Goal: Transaction & Acquisition: Purchase product/service

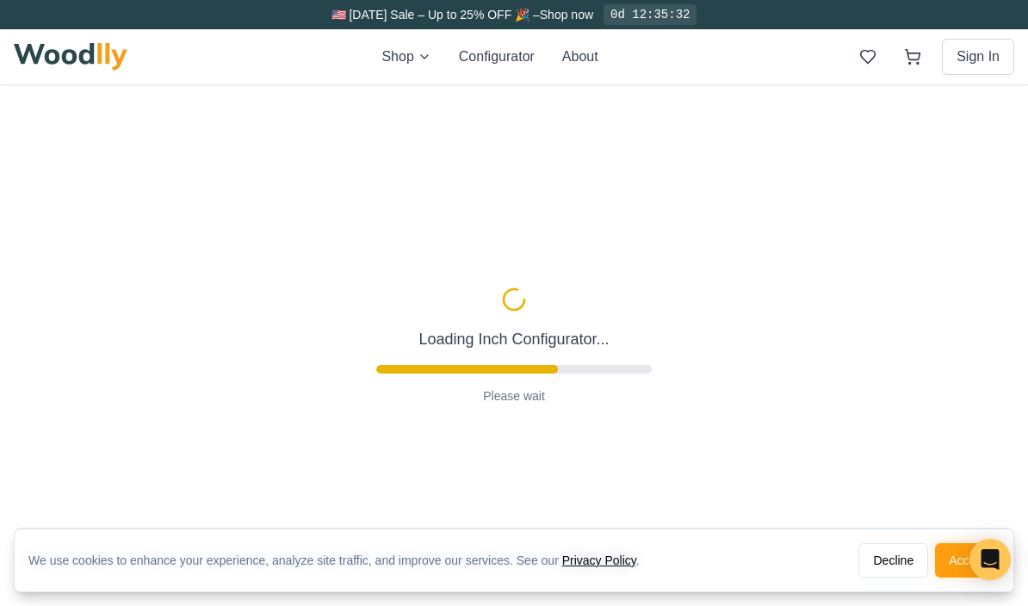
type input "72"
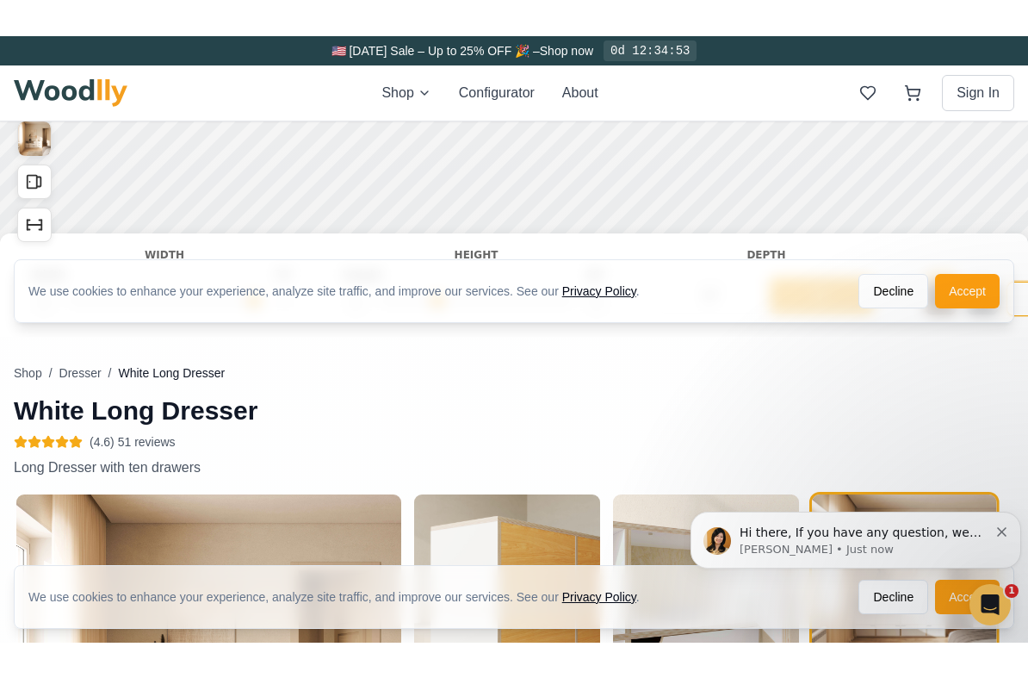
scroll to position [312, 0]
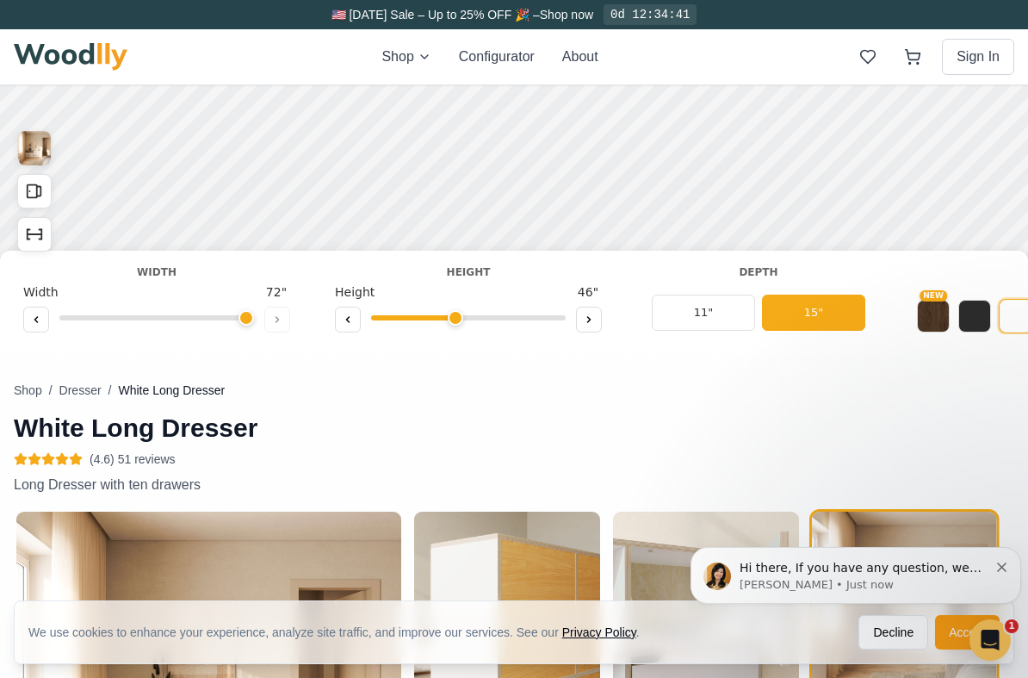
scroll to position [0, 7]
type input "3"
type input "52"
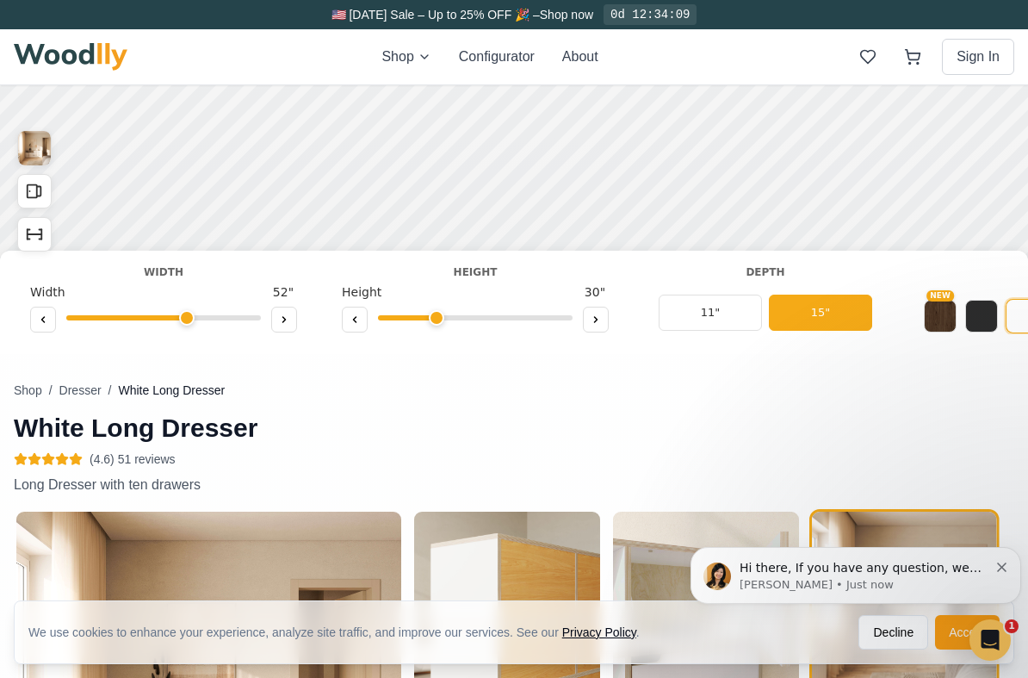
scroll to position [0, 0]
type input "3"
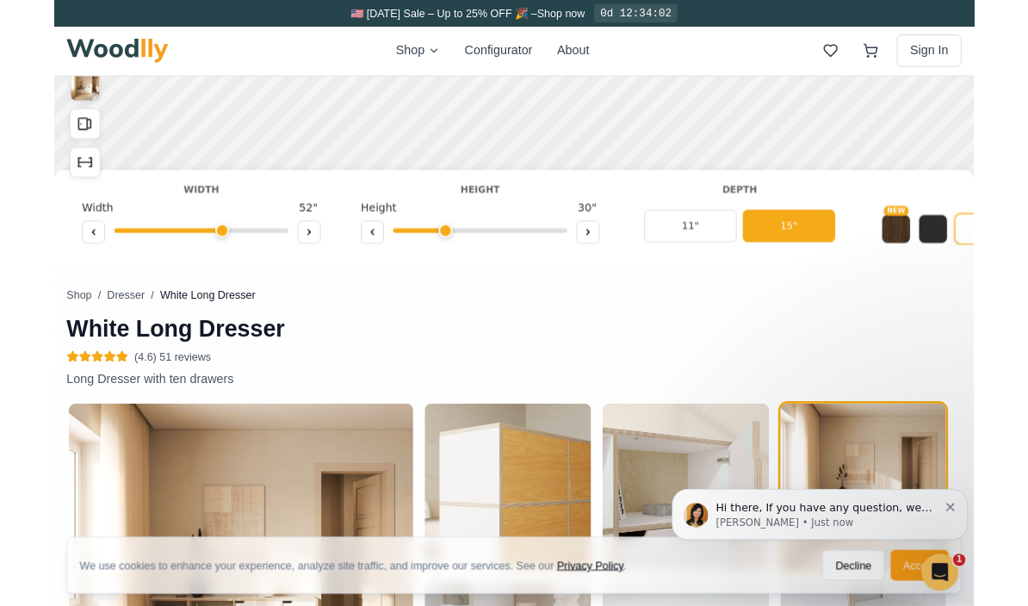
scroll to position [304, 0]
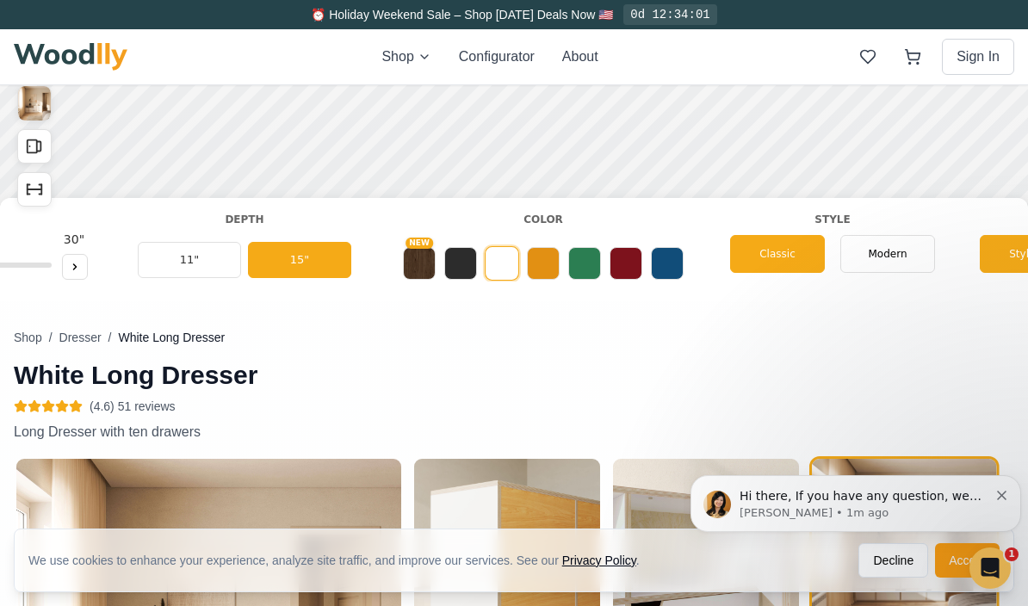
click at [634, 364] on h1 "White Long Dresser" at bounding box center [343, 375] width 658 height 31
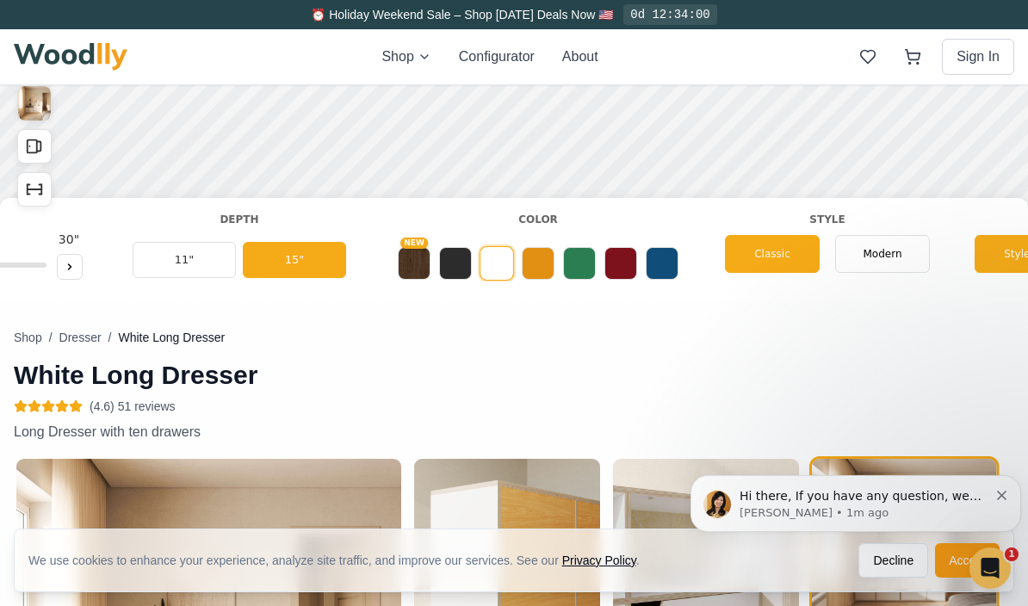
scroll to position [0, 529]
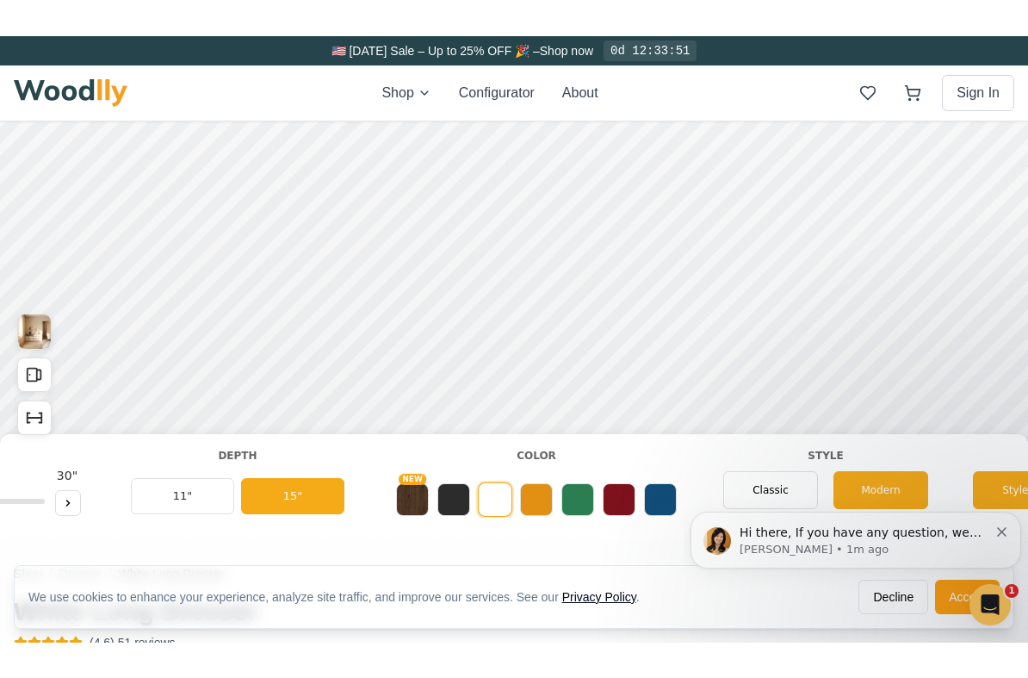
scroll to position [167, 0]
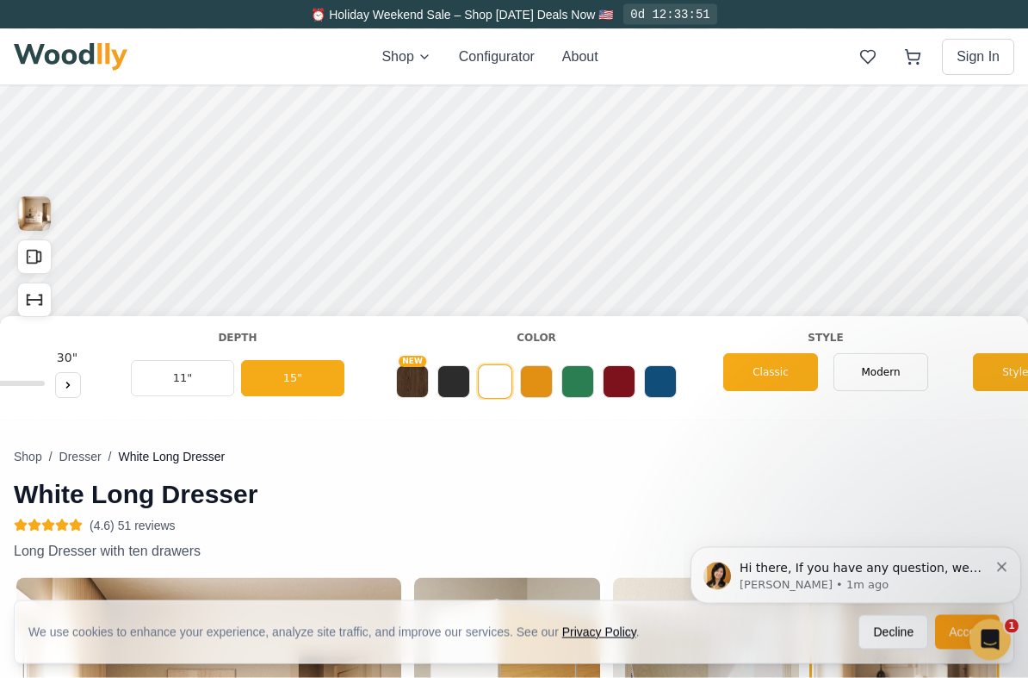
scroll to position [322, 0]
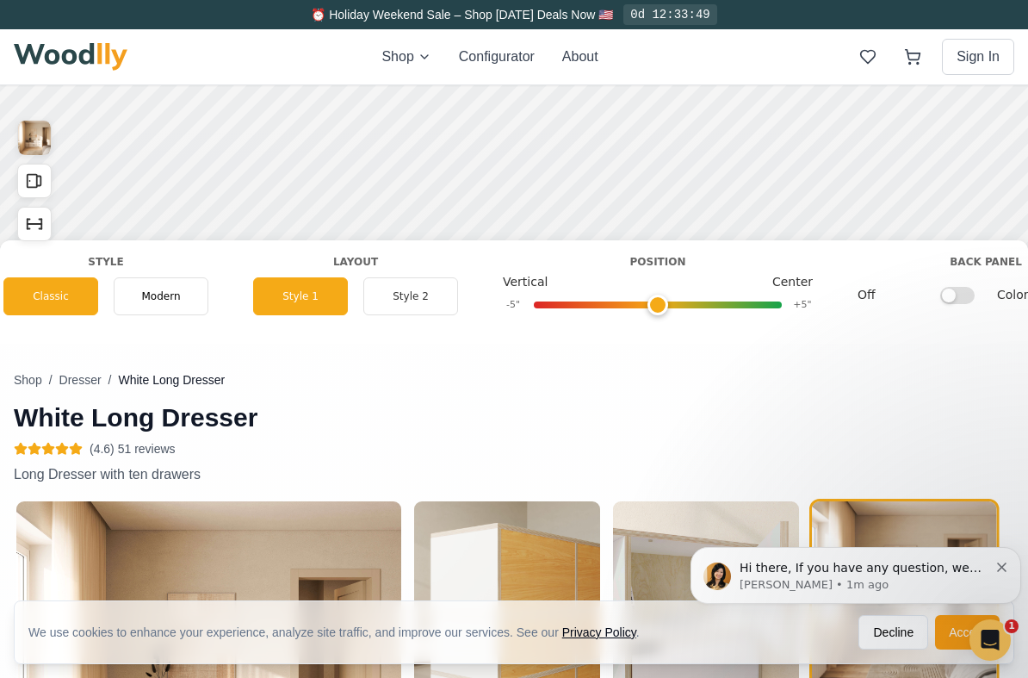
click at [710, 350] on div "Shop / Dresser / White Long Dresser White Long Dresser (4.6) 51 reviews Long Dr…" at bounding box center [514, 321] width 1001 height 1116
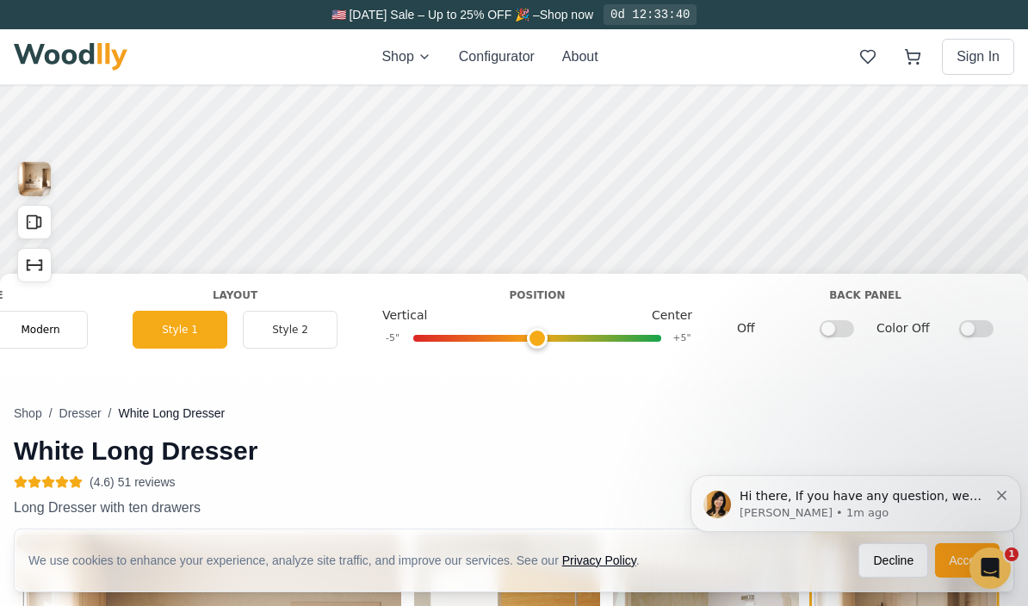
scroll to position [223, 0]
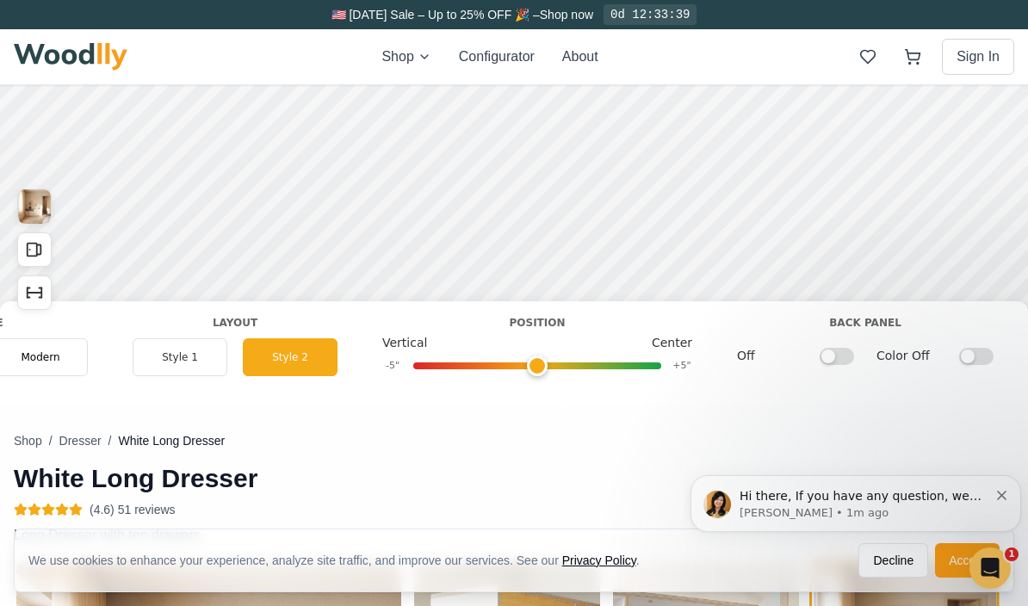
scroll to position [168, 0]
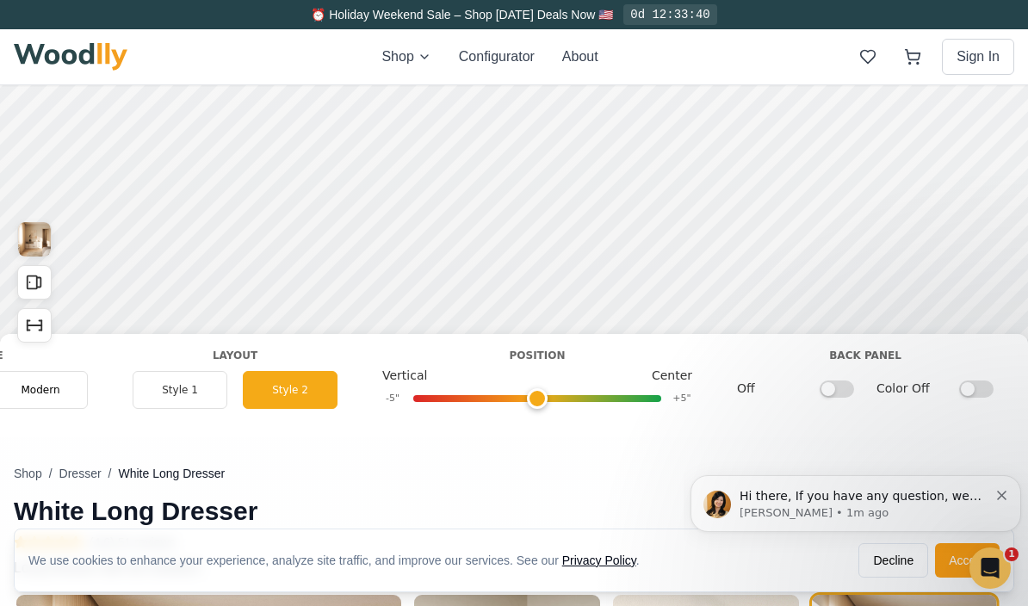
click at [1006, 169] on button "Style 1" at bounding box center [1005, 166] width 95 height 38
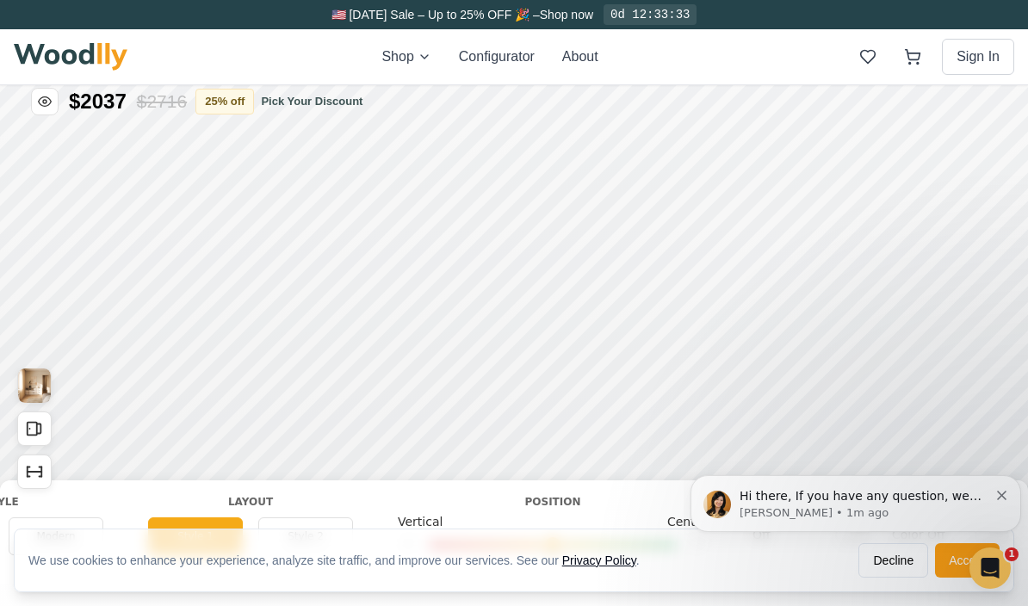
scroll to position [0, 0]
